Goal: Transaction & Acquisition: Purchase product/service

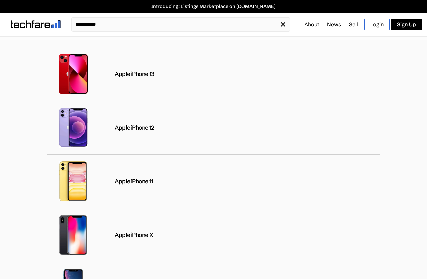
scroll to position [734, 0]
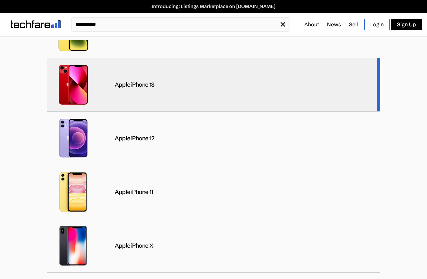
click at [244, 97] on div "Apple iPhone 13" at bounding box center [214, 85] width 334 height 54
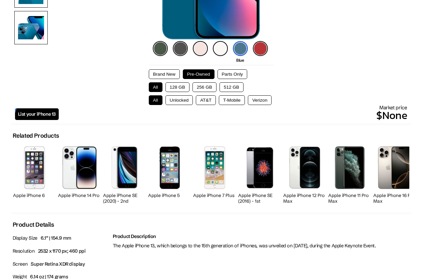
click at [184, 88] on button "128 GB" at bounding box center [177, 87] width 24 height 10
click at [184, 98] on button "Unlocked" at bounding box center [179, 100] width 28 height 10
click at [165, 72] on button "Brand New" at bounding box center [164, 74] width 31 height 10
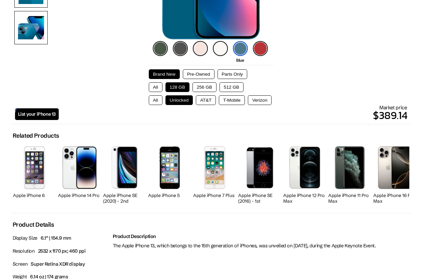
click at [193, 72] on button "Pre-Owned" at bounding box center [199, 74] width 32 height 10
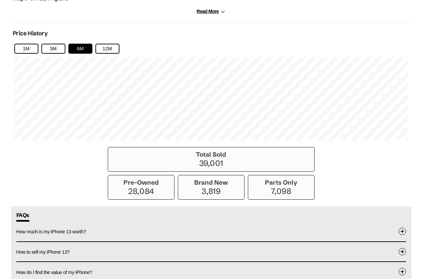
scroll to position [467, 0]
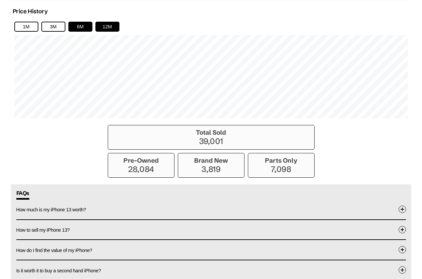
click at [111, 27] on button "12M" at bounding box center [107, 27] width 24 height 10
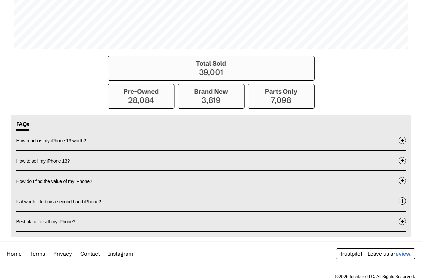
scroll to position [538, 0]
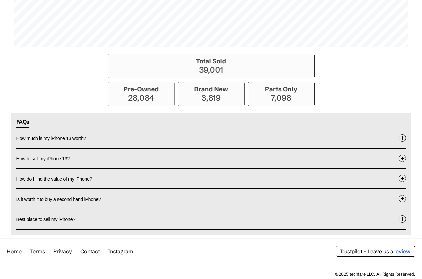
click at [401, 219] on span at bounding box center [402, 218] width 7 height 7
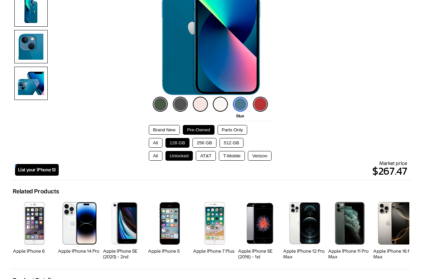
scroll to position [0, 0]
